Goal: Task Accomplishment & Management: Manage account settings

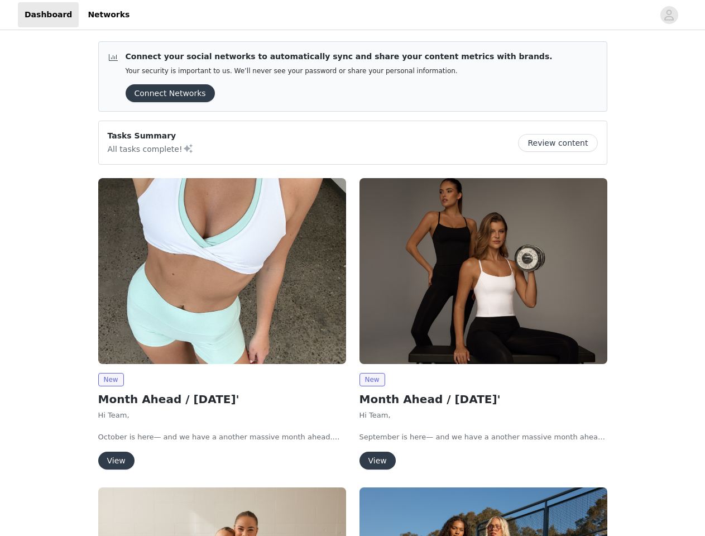
click at [353, 268] on div "New Month Ahead / [DATE]' Hi Team, September is here— and we have a another mas…" at bounding box center [483, 325] width 261 height 309
click at [352, 15] on div at bounding box center [394, 14] width 517 height 25
click at [669, 15] on icon "avatar" at bounding box center [668, 15] width 11 height 18
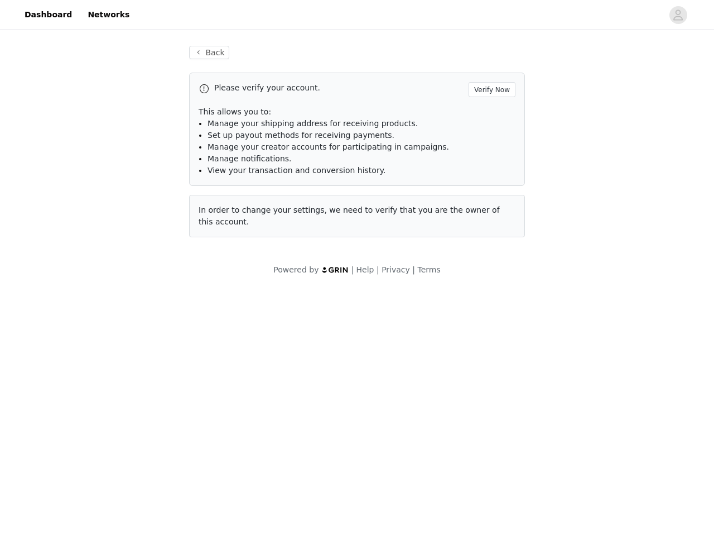
click at [562, 143] on div "Back Please verify your account. Verify Now This allows you to: Manage your shi…" at bounding box center [357, 160] width 714 height 257
